Goal: Navigation & Orientation: Find specific page/section

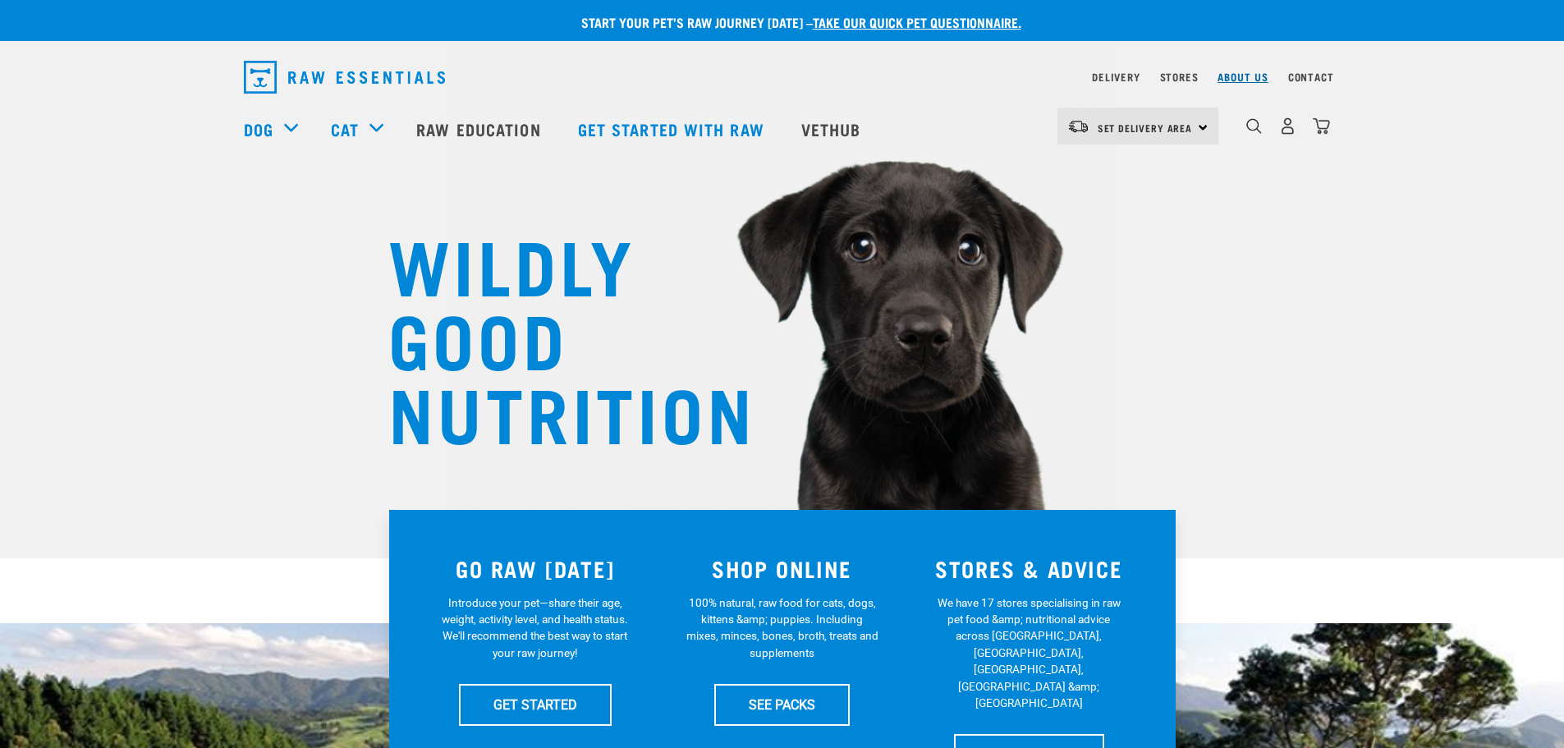
click at [1255, 78] on link "About Us" at bounding box center [1243, 77] width 50 height 6
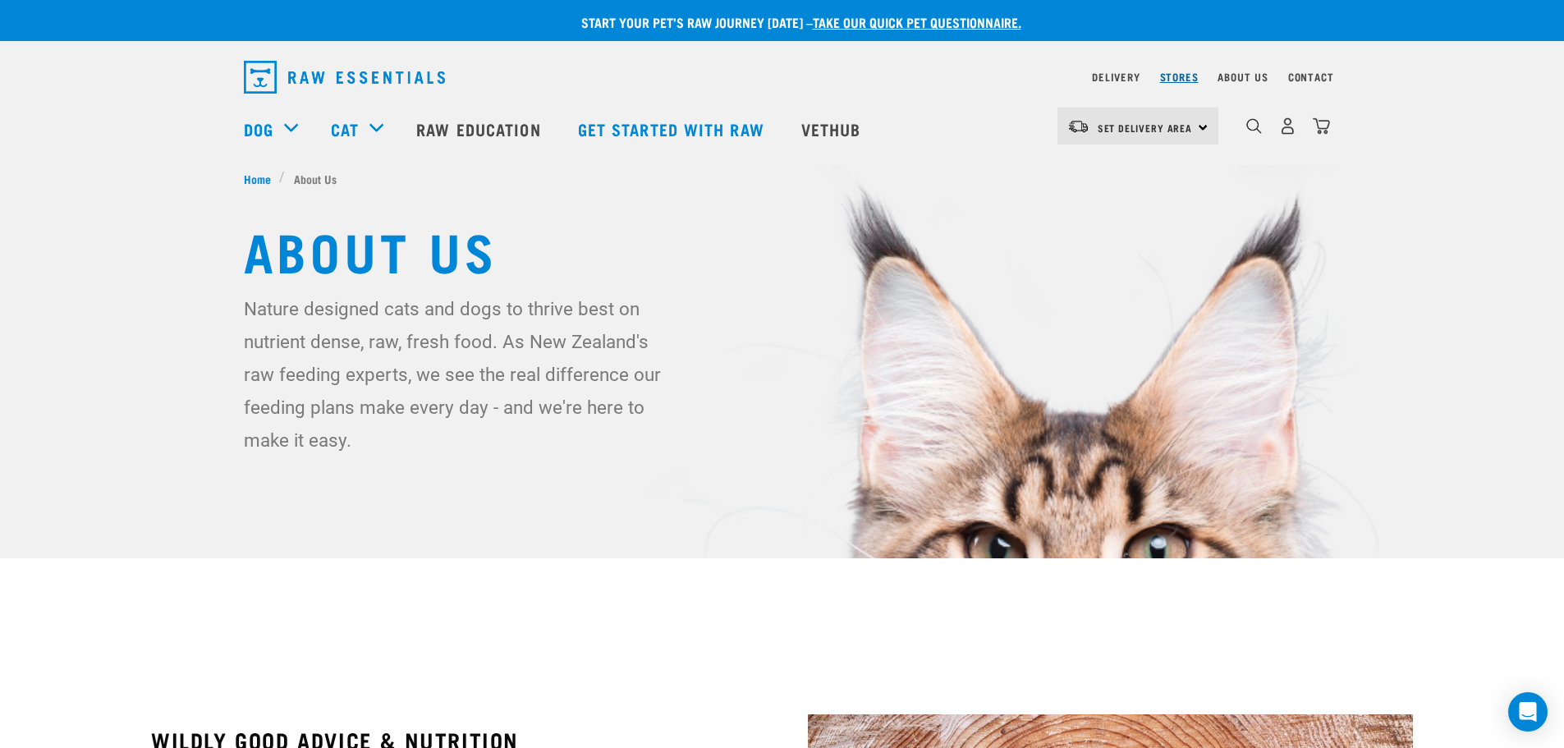
click at [1168, 75] on link "Stores" at bounding box center [1179, 77] width 39 height 6
